Goal: Task Accomplishment & Management: Manage account settings

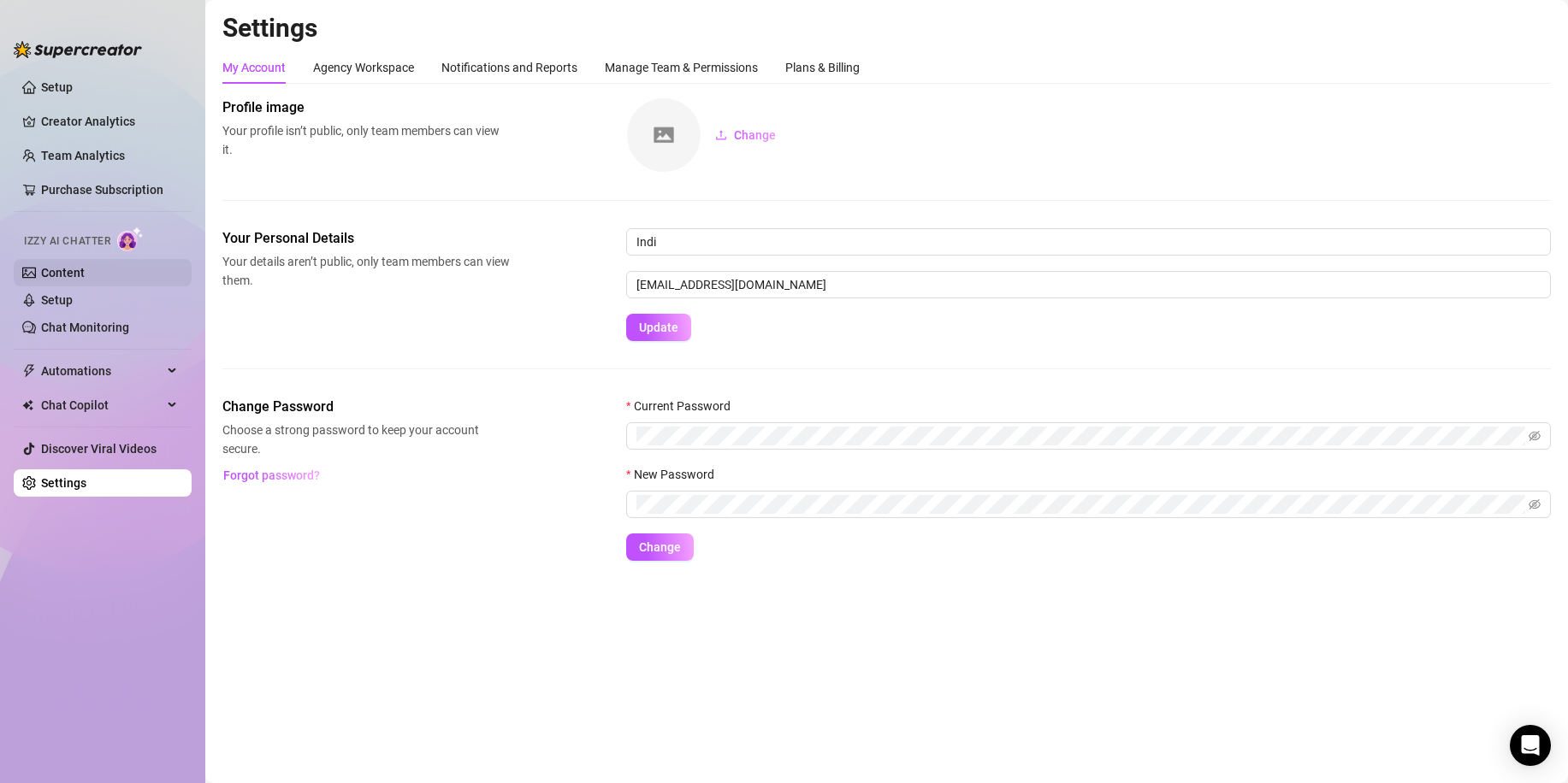
click at [84, 271] on link "Content" at bounding box center [63, 273] width 44 height 14
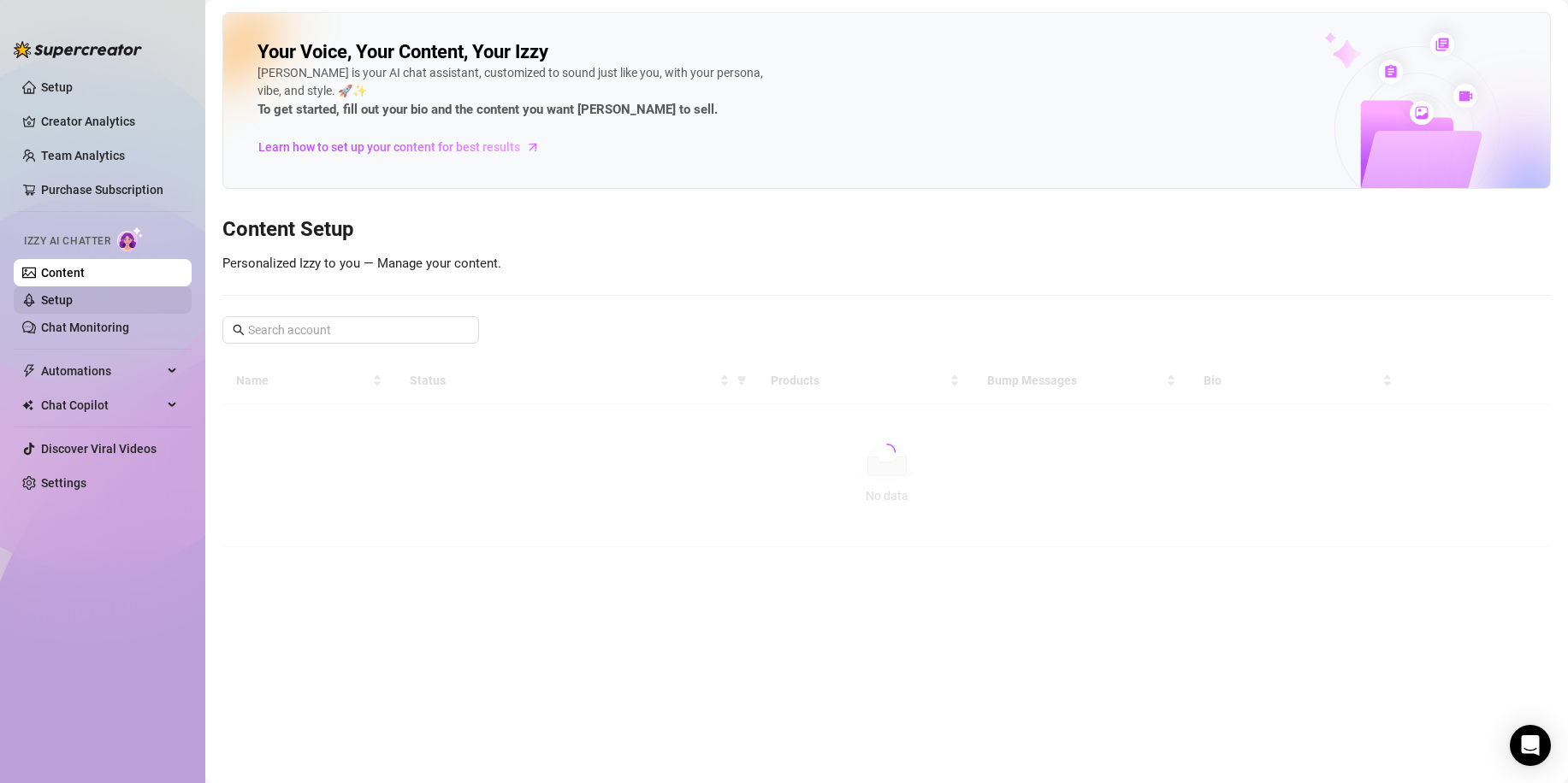
click at [73, 307] on link "Setup" at bounding box center [57, 300] width 32 height 14
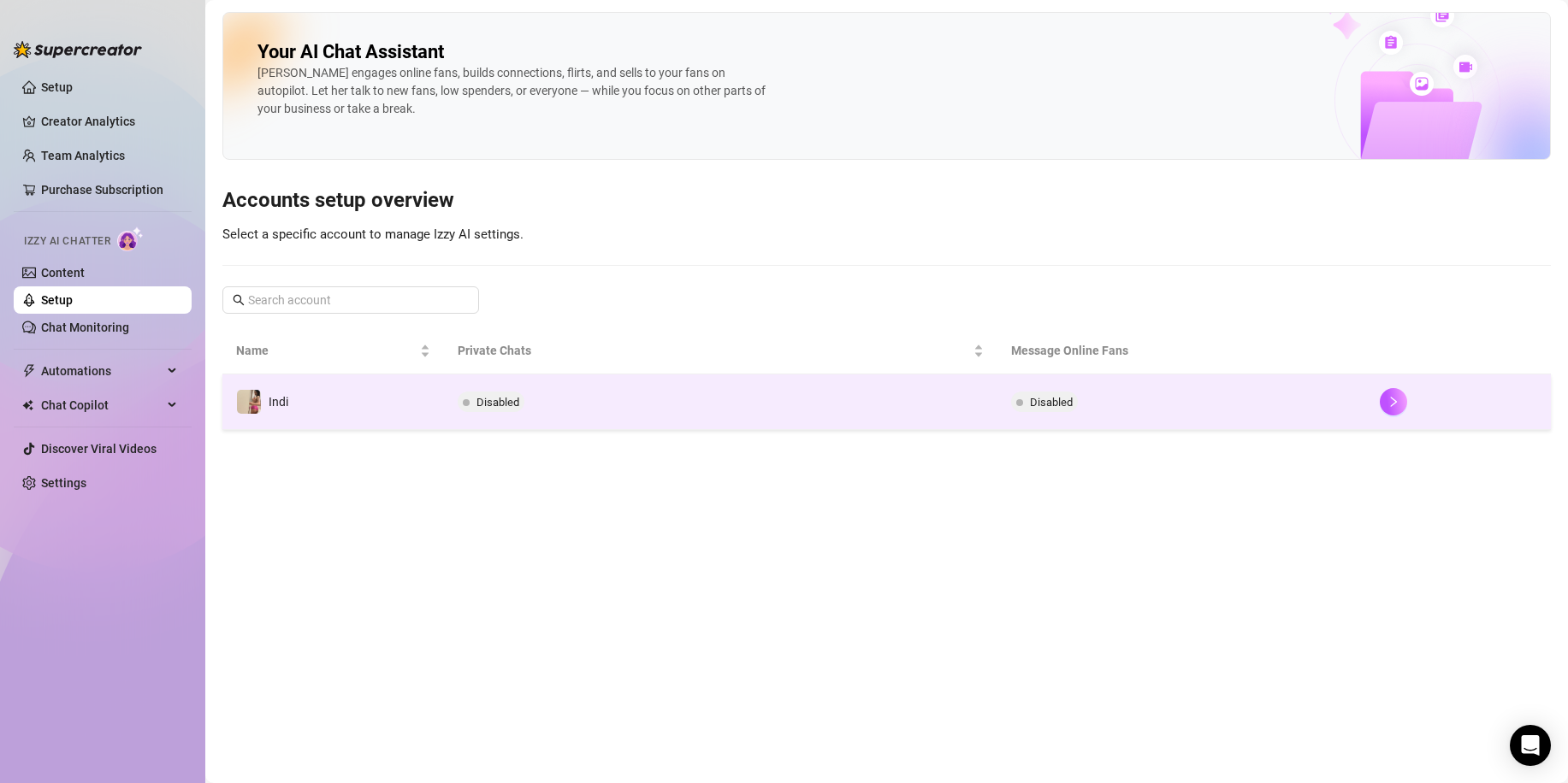
click at [1213, 422] on td "Disabled" at bounding box center [1182, 402] width 369 height 55
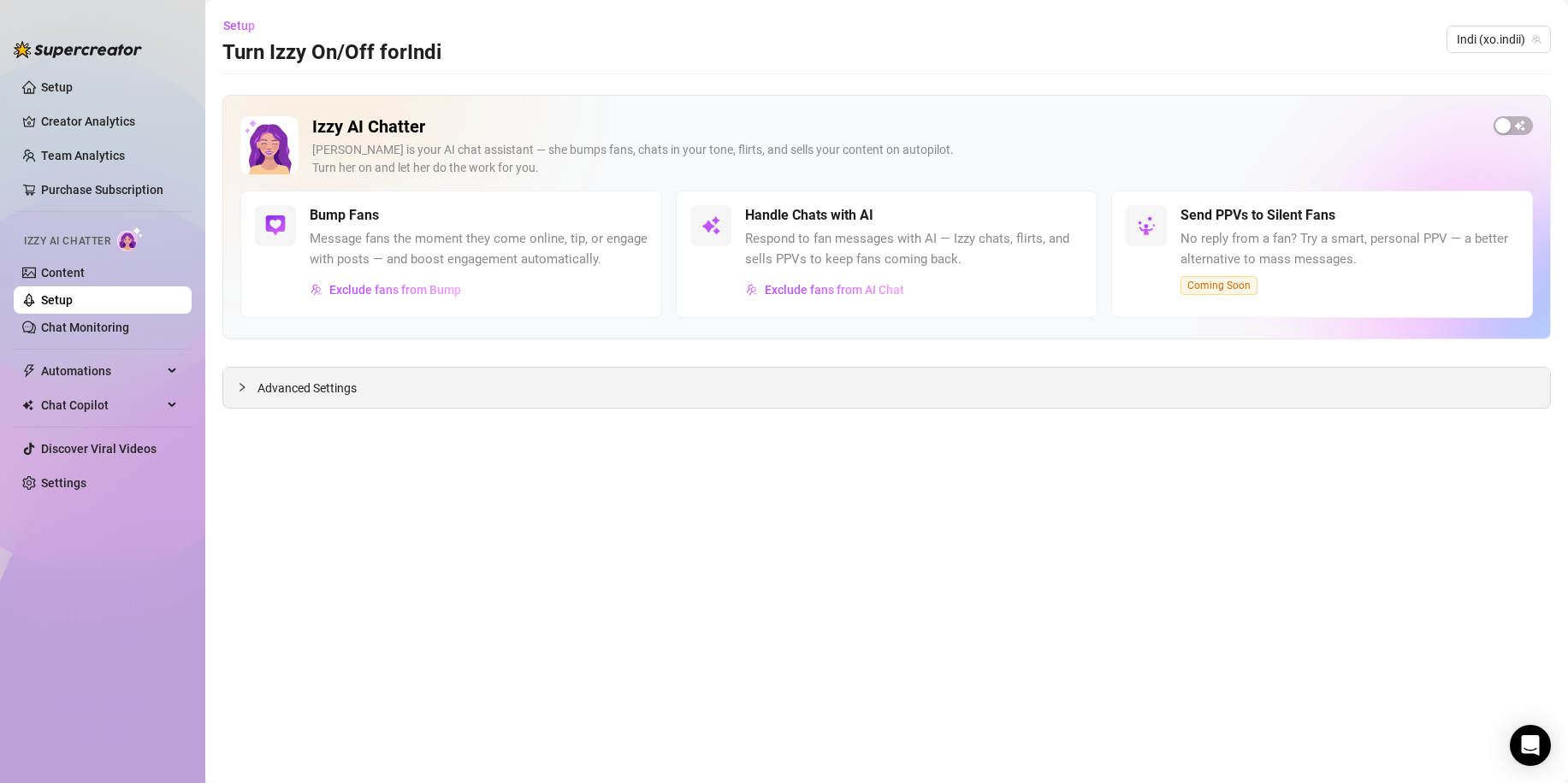
click at [696, 398] on div "Advanced Settings" at bounding box center [886, 388] width 1326 height 40
click at [695, 389] on div "Advanced Settings" at bounding box center [886, 388] width 1326 height 40
click at [310, 387] on span "Advanced Settings" at bounding box center [307, 389] width 99 height 19
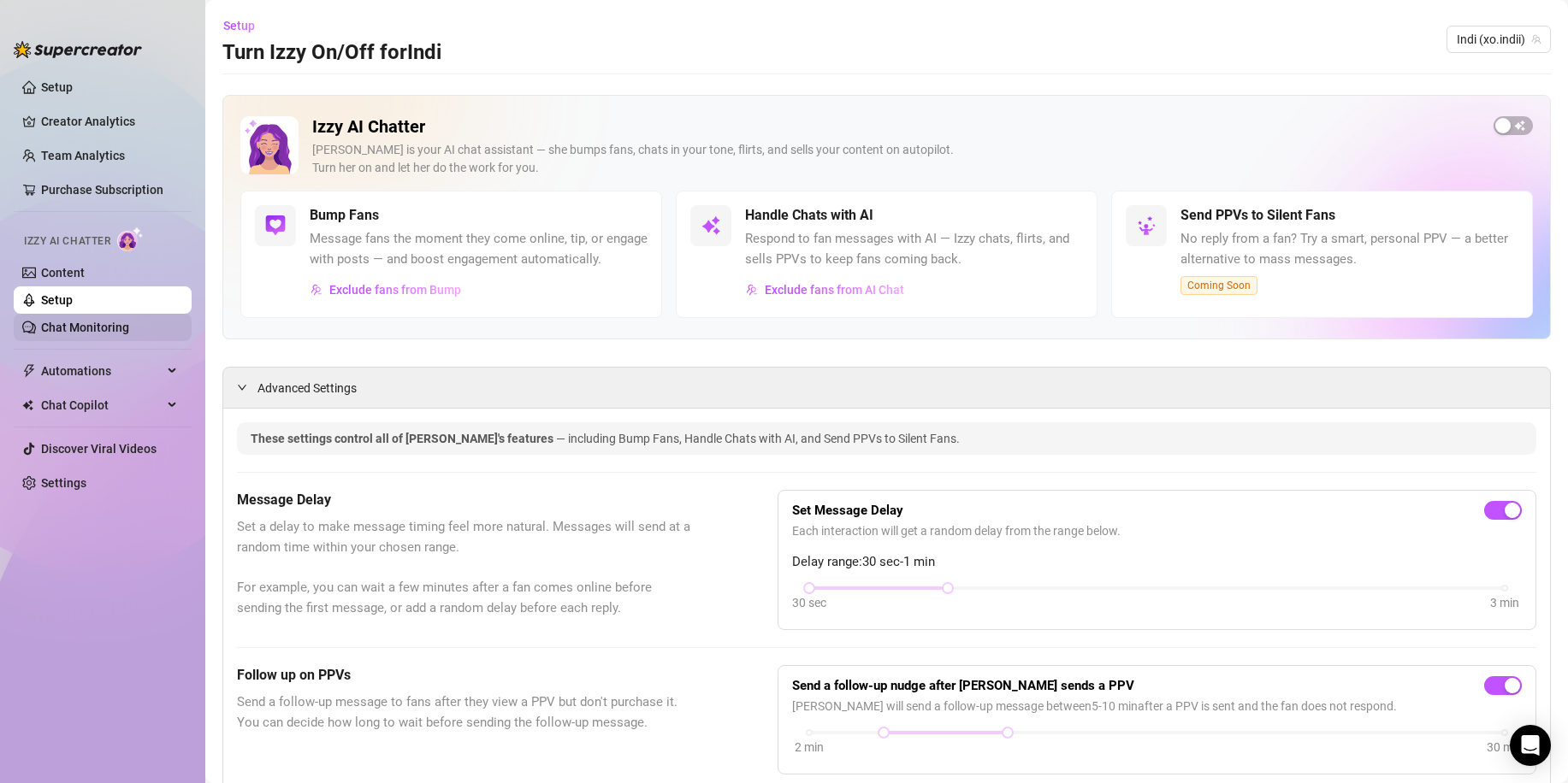
click at [41, 320] on link "Chat Monitoring" at bounding box center [85, 327] width 88 height 14
